Goal: Information Seeking & Learning: Learn about a topic

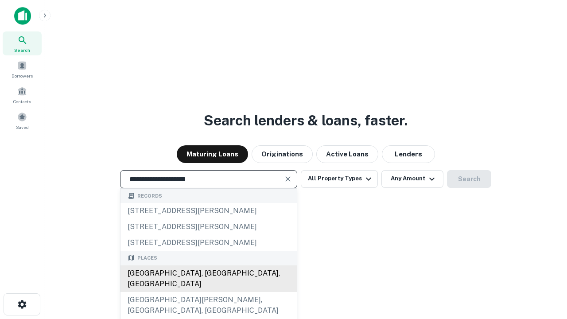
click at [208, 292] on div "[GEOGRAPHIC_DATA], [GEOGRAPHIC_DATA], [GEOGRAPHIC_DATA]" at bounding box center [209, 278] width 176 height 27
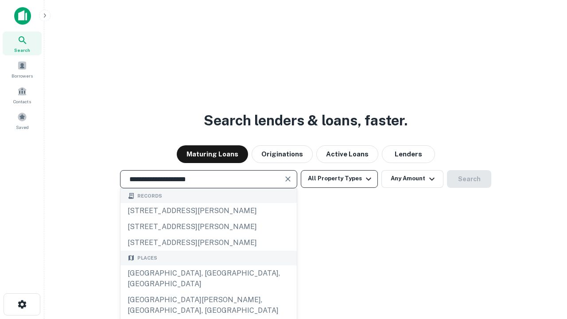
type input "**********"
click at [339, 179] on button "All Property Types" at bounding box center [339, 179] width 77 height 18
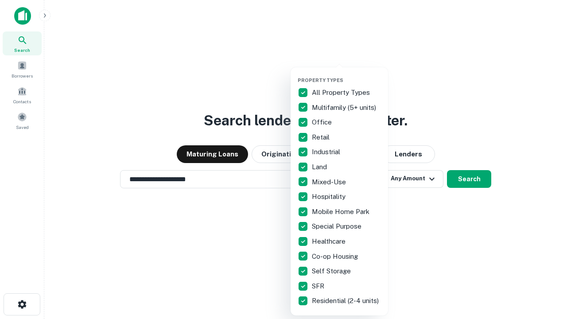
click at [346, 74] on button "button" at bounding box center [346, 74] width 97 height 0
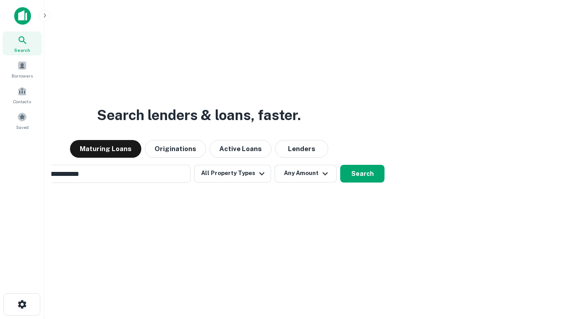
scroll to position [14, 0]
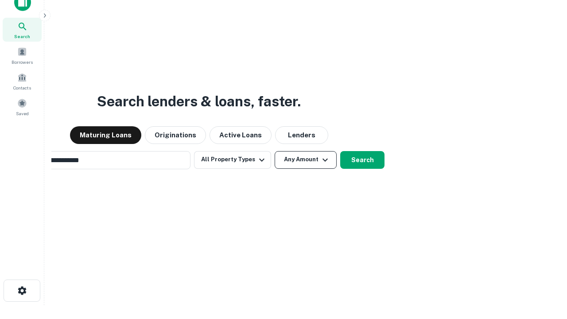
click at [275, 151] on button "Any Amount" at bounding box center [306, 160] width 62 height 18
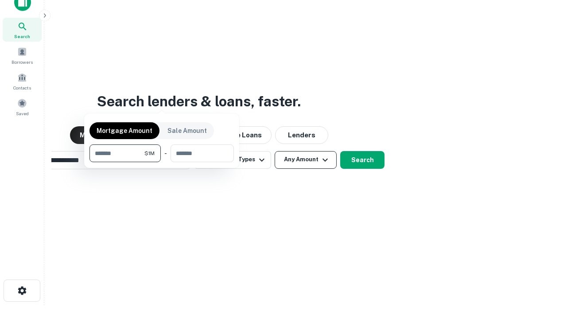
scroll to position [14, 0]
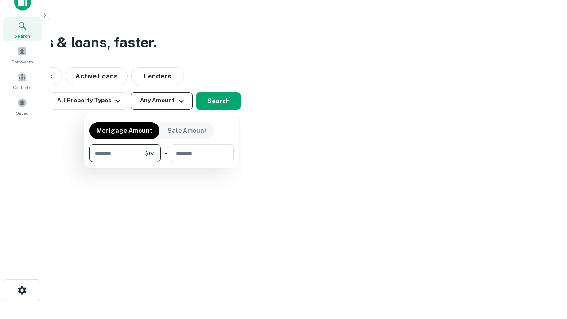
type input "*******"
click at [162, 162] on button "button" at bounding box center [161, 162] width 144 height 0
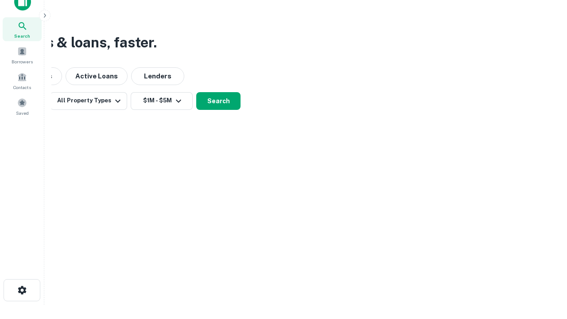
scroll to position [5, 163]
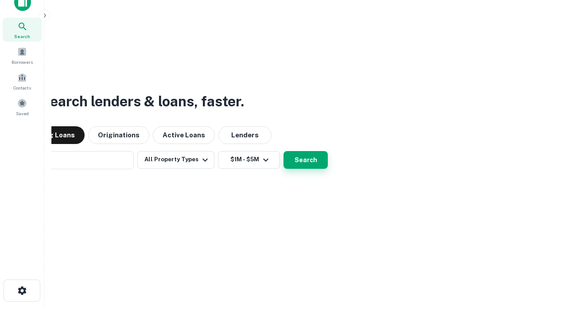
click at [284, 151] on button "Search" at bounding box center [306, 160] width 44 height 18
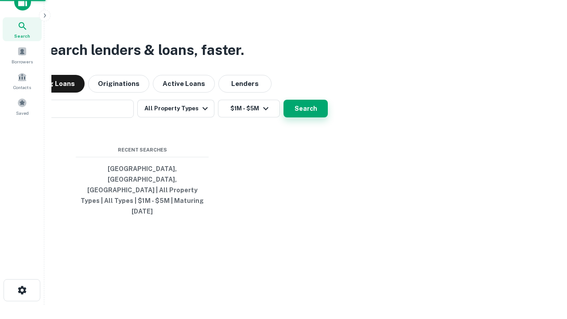
scroll to position [23, 251]
